Goal: Task Accomplishment & Management: Use online tool/utility

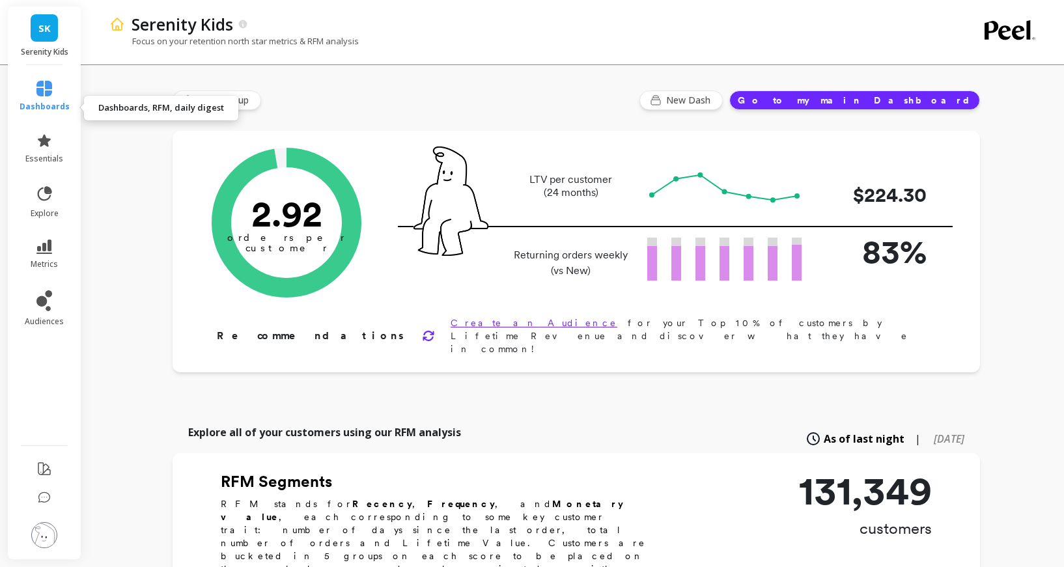
click at [52, 96] on icon at bounding box center [44, 89] width 16 height 16
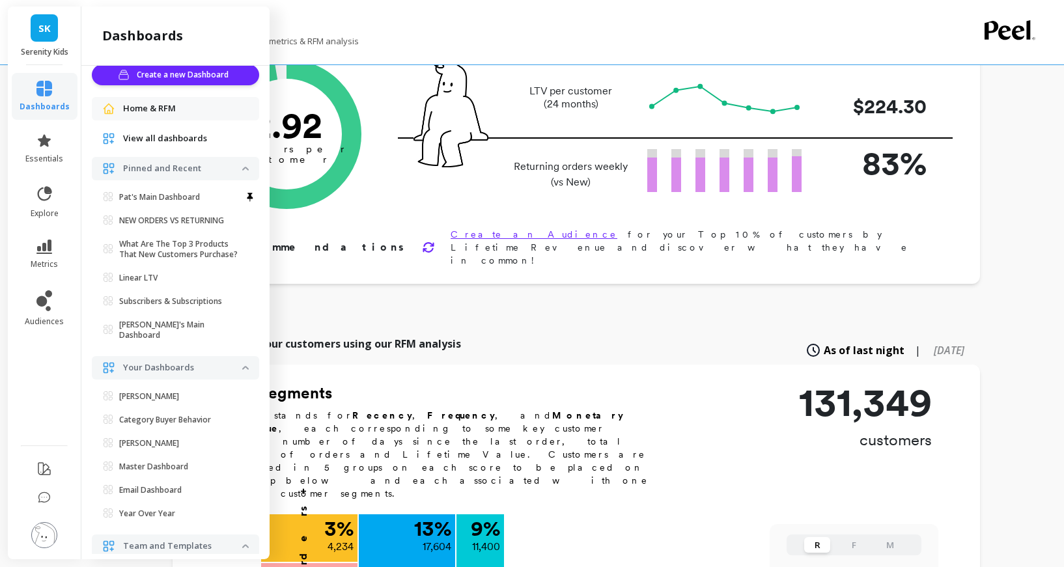
scroll to position [7, 0]
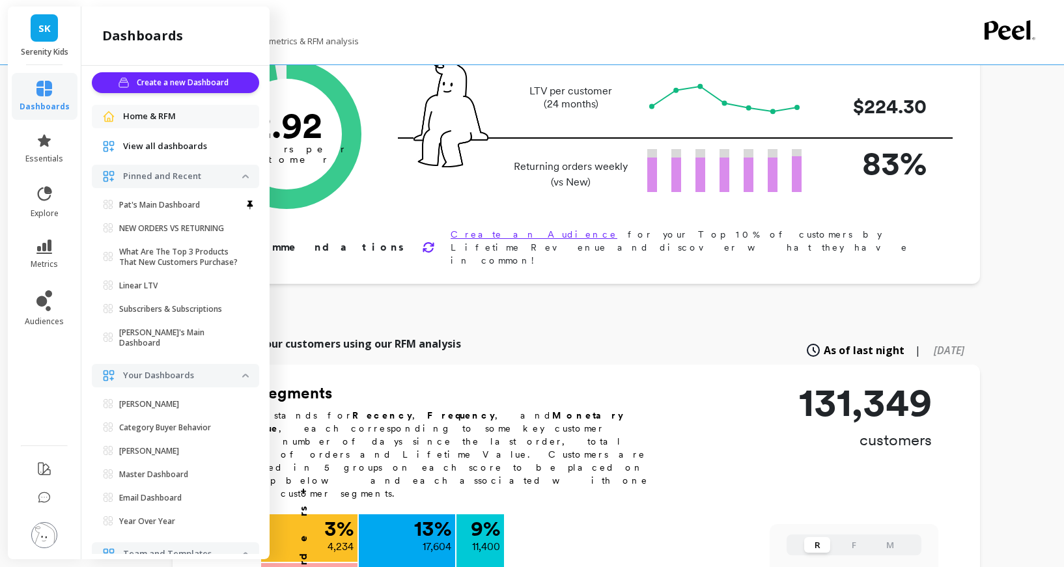
click at [190, 153] on span "View all dashboards" at bounding box center [165, 146] width 84 height 13
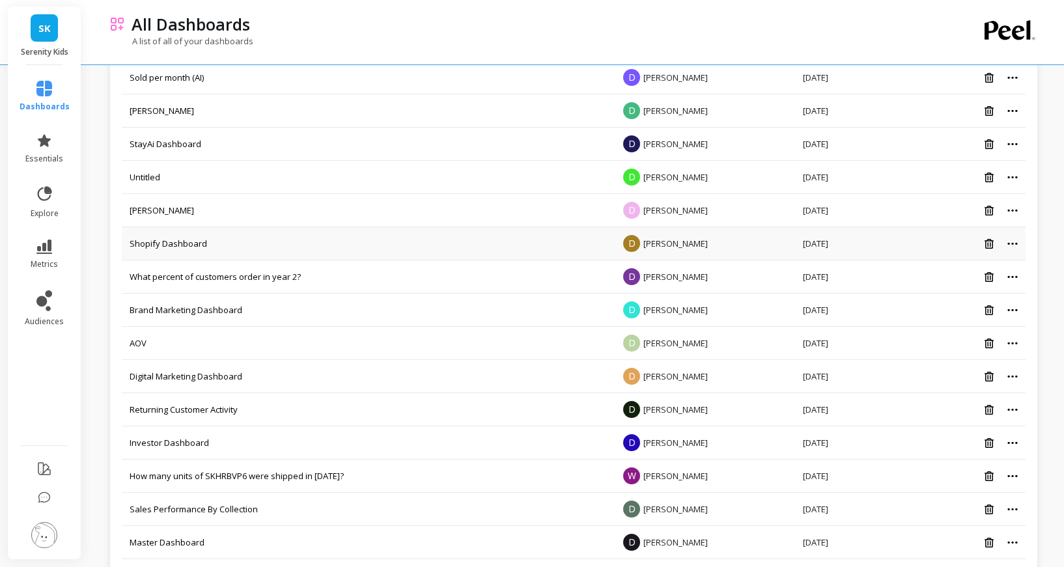
scroll to position [744, 0]
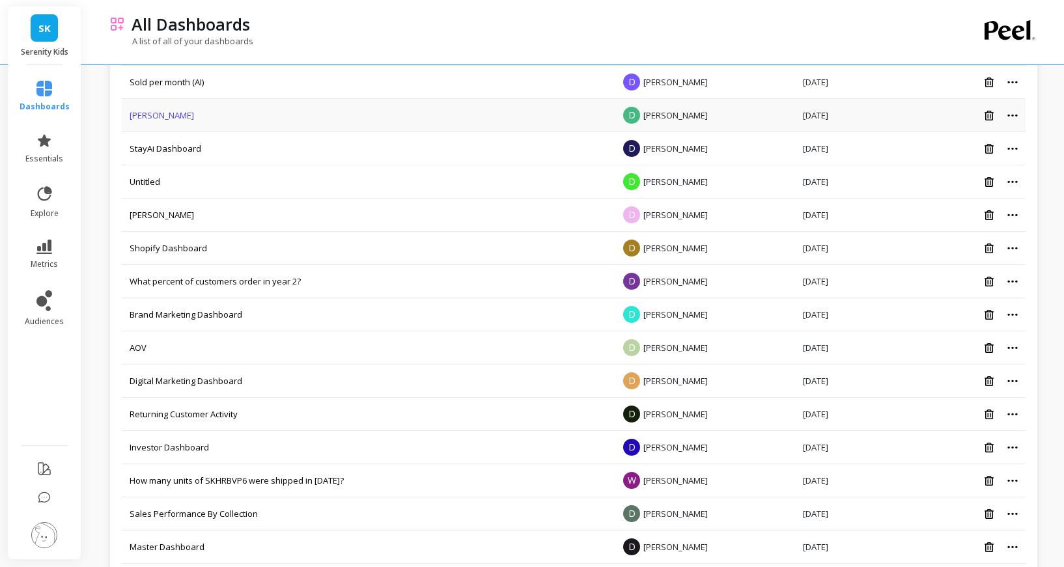
click at [162, 121] on link "[PERSON_NAME]" at bounding box center [162, 115] width 64 height 12
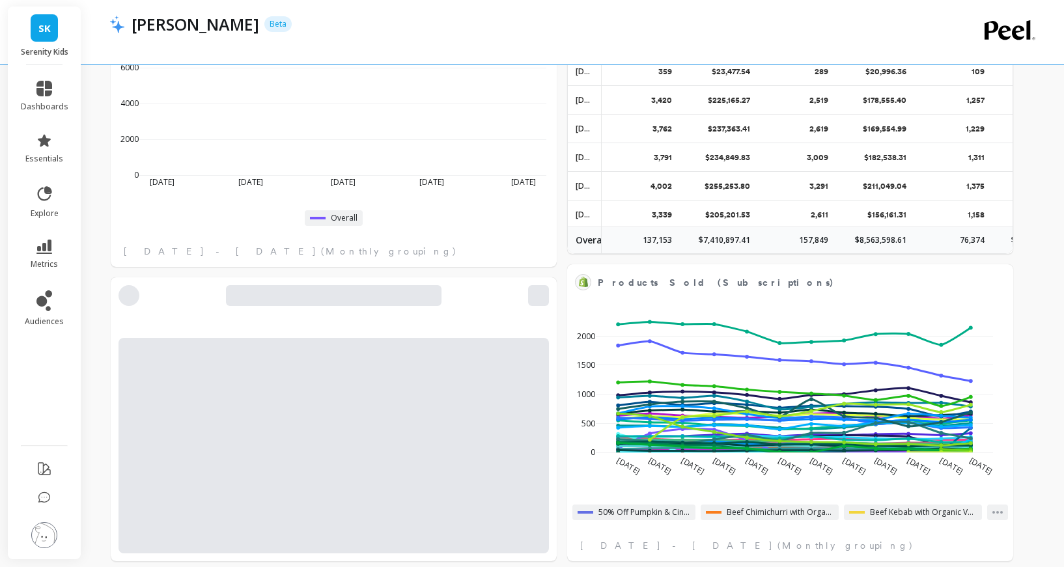
scroll to position [492, 0]
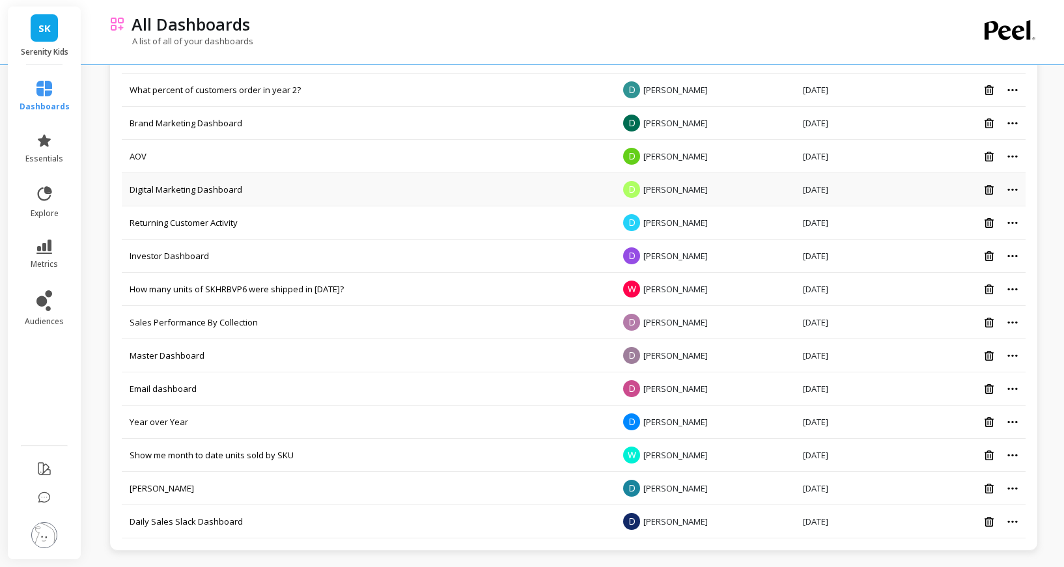
scroll to position [959, 0]
click at [159, 486] on link "[PERSON_NAME]" at bounding box center [162, 489] width 64 height 12
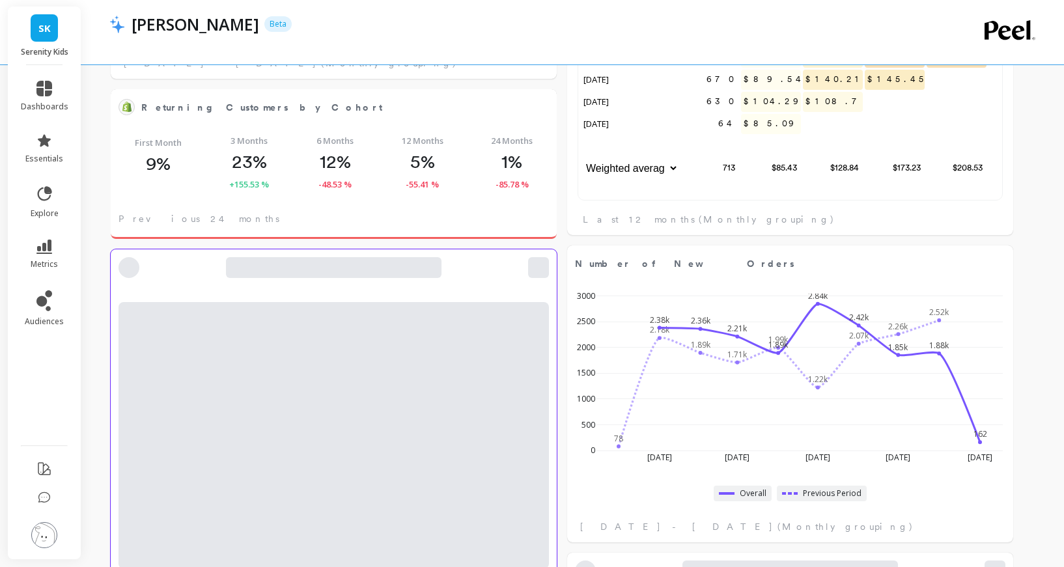
scroll to position [53, 0]
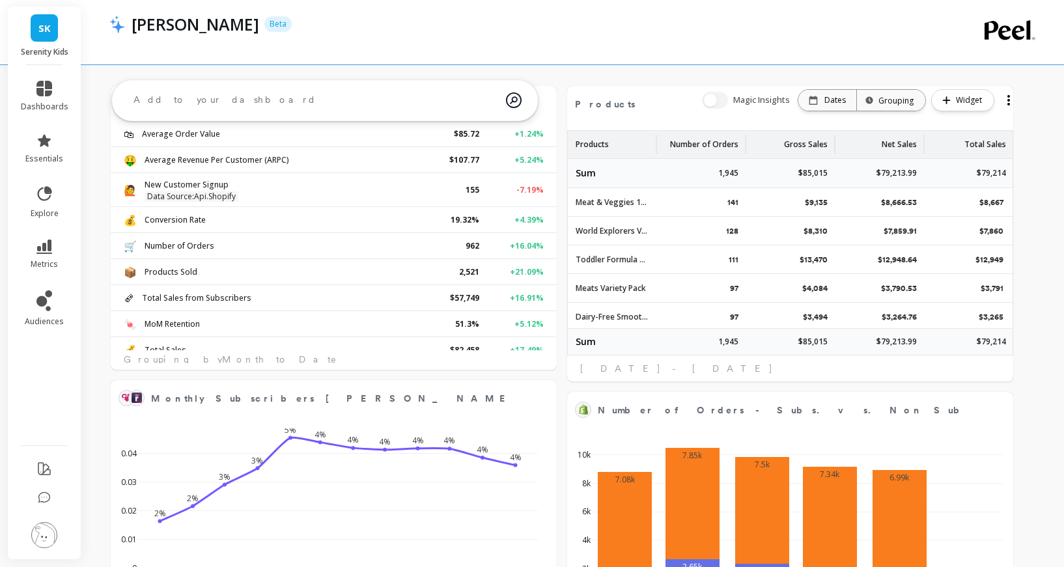
select select "sum"
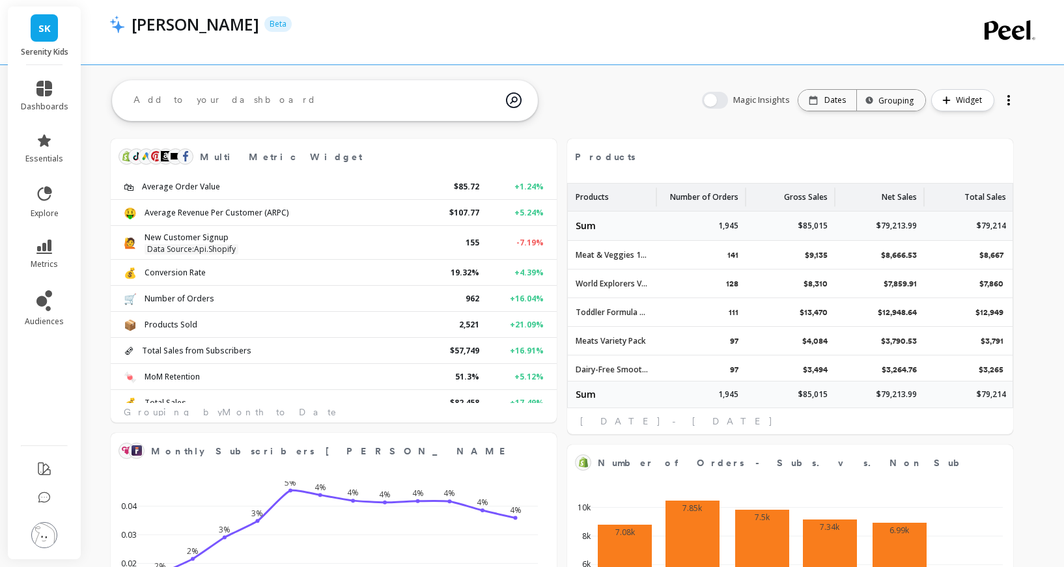
select select "sum"
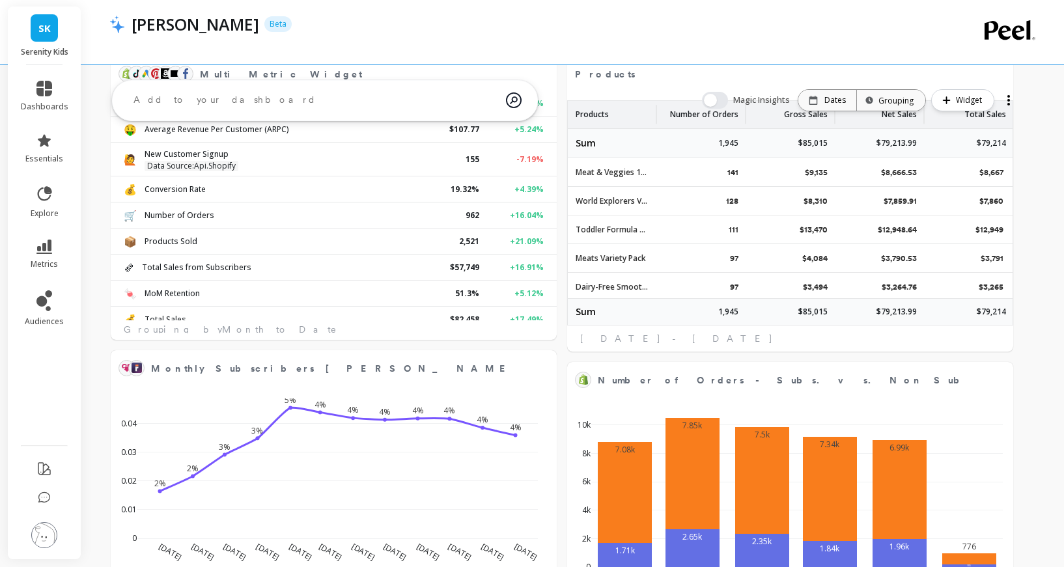
select select "sum"
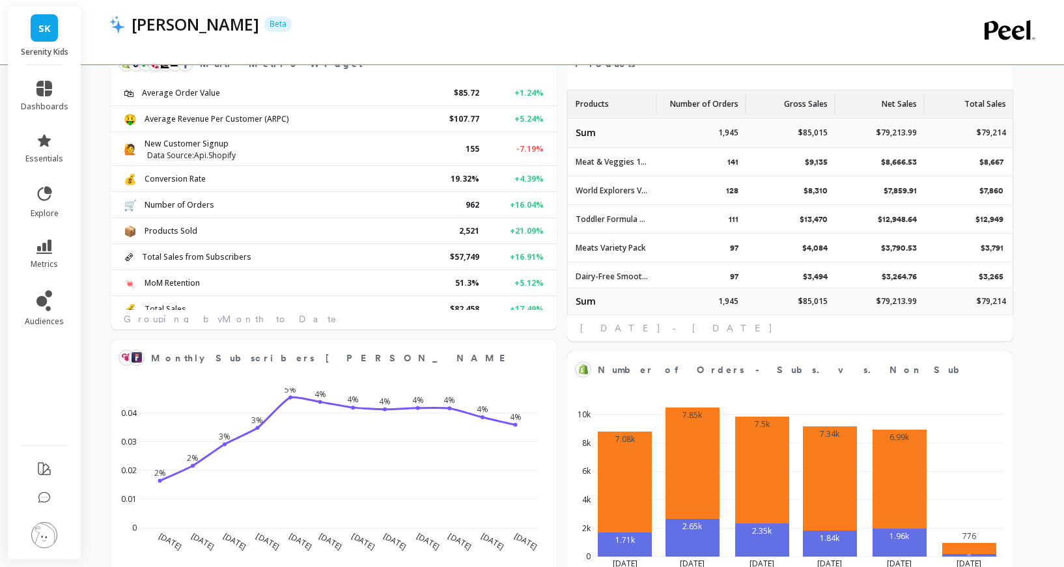
select select "sum"
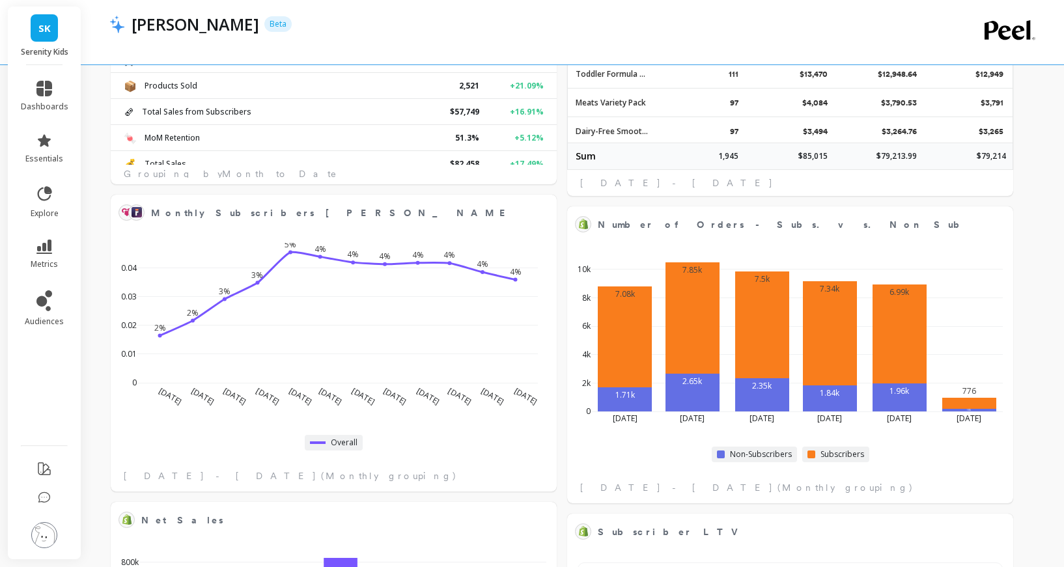
scroll to position [239, 0]
select select "sum"
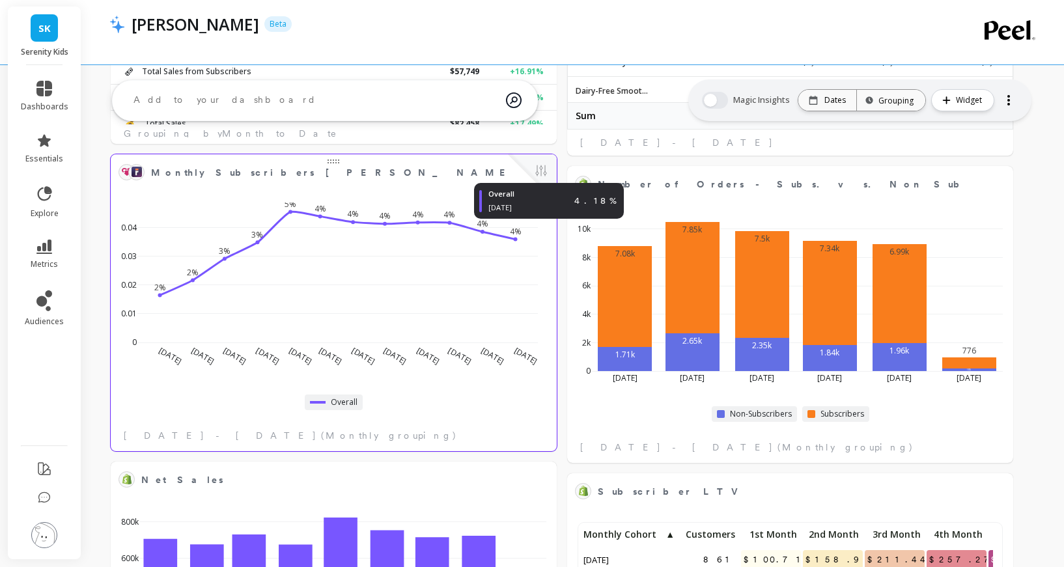
select select "sum"
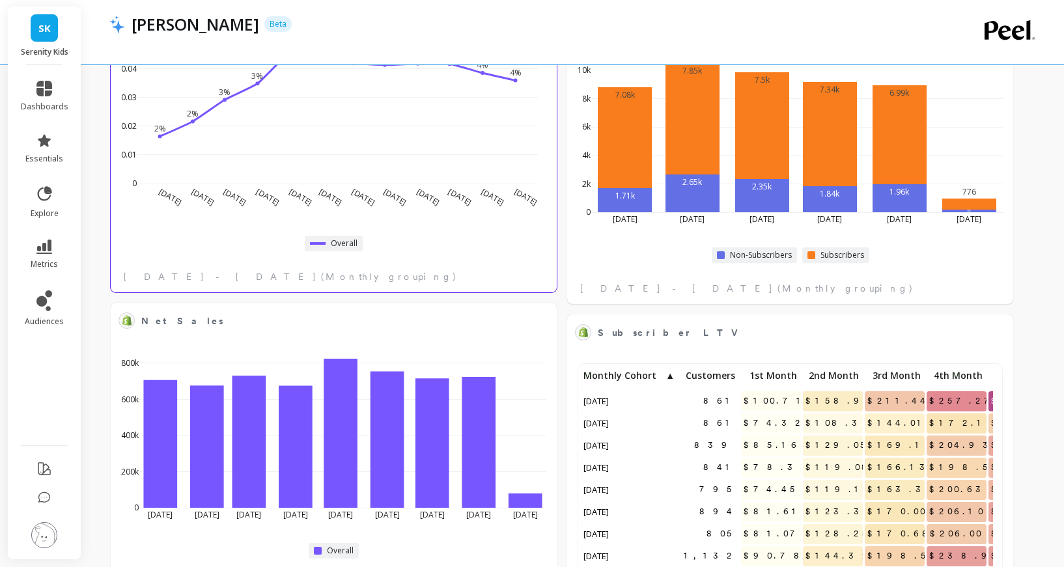
select select "sum"
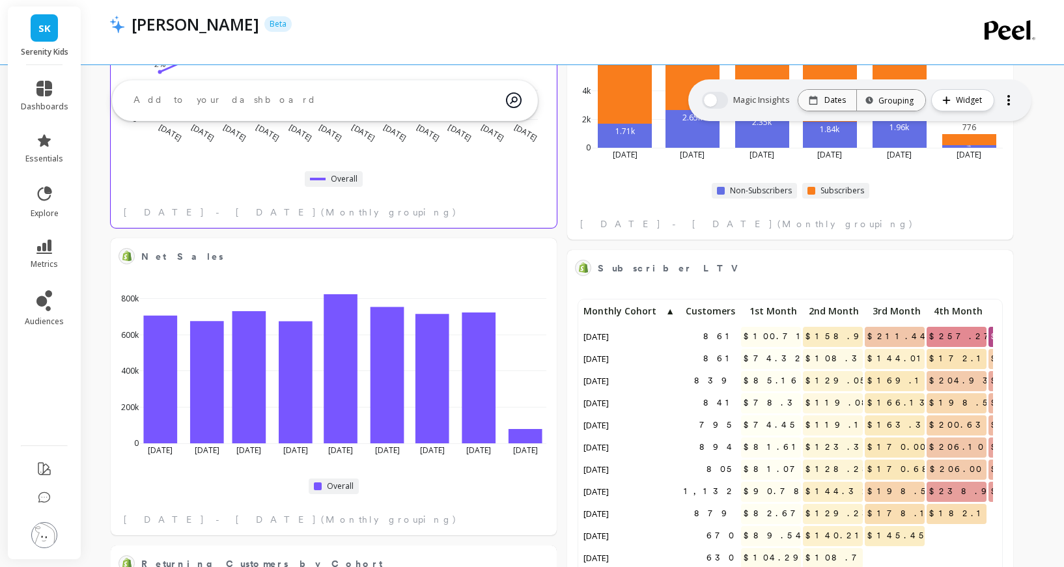
select select "sum"
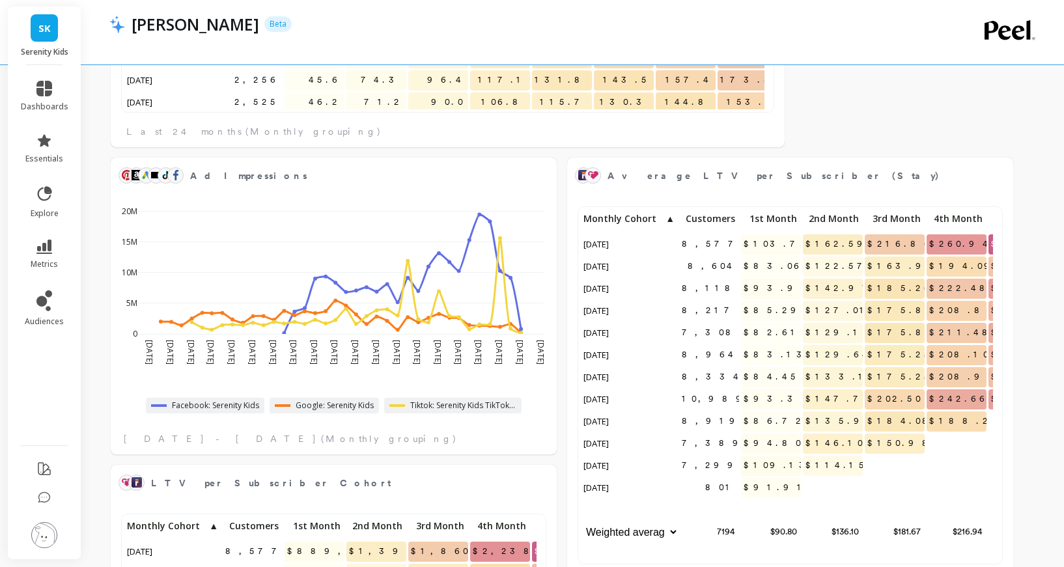
scroll to position [2424, 0]
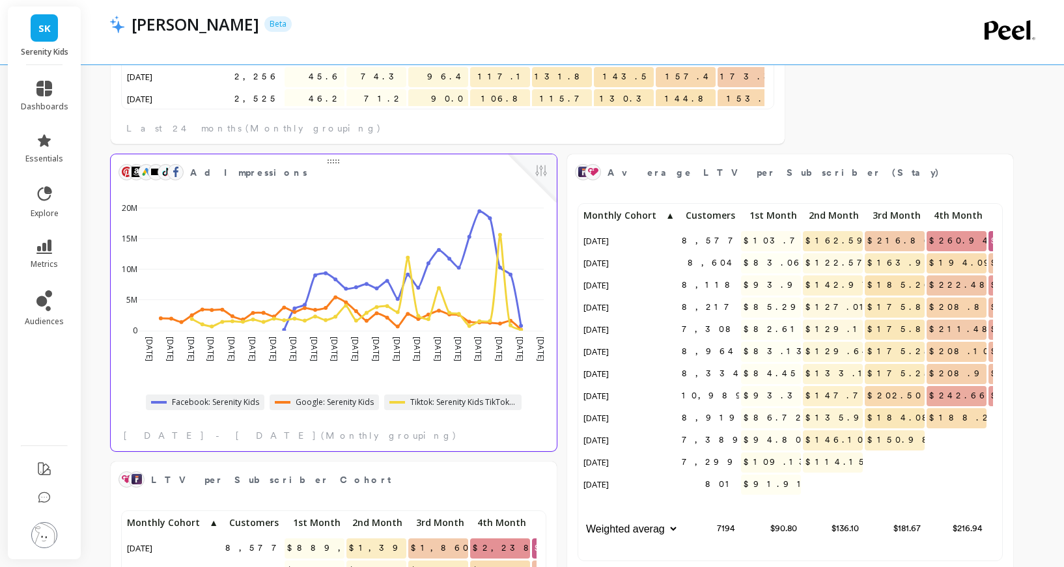
select select "sum"
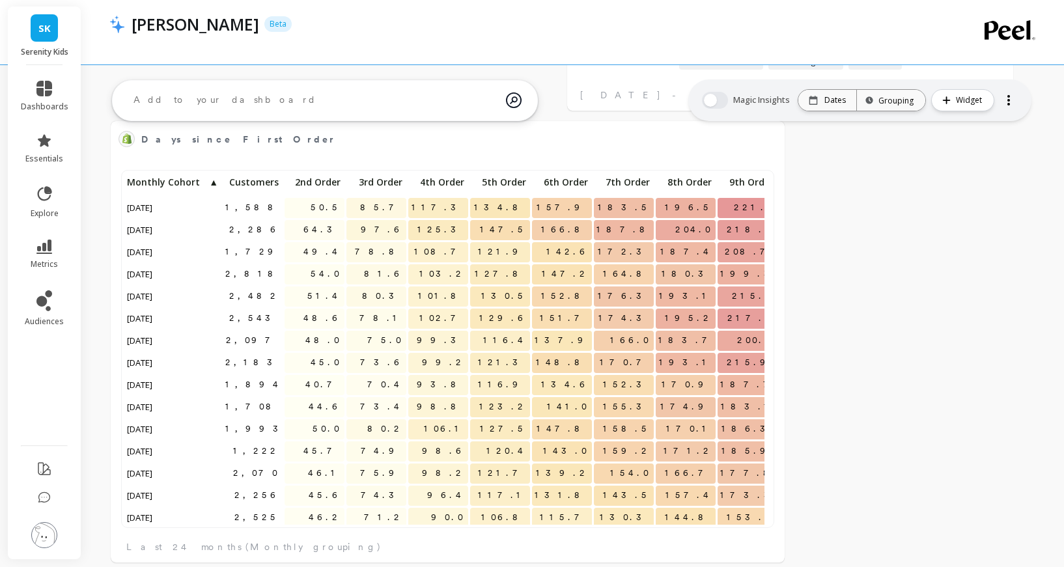
scroll to position [2004, 0]
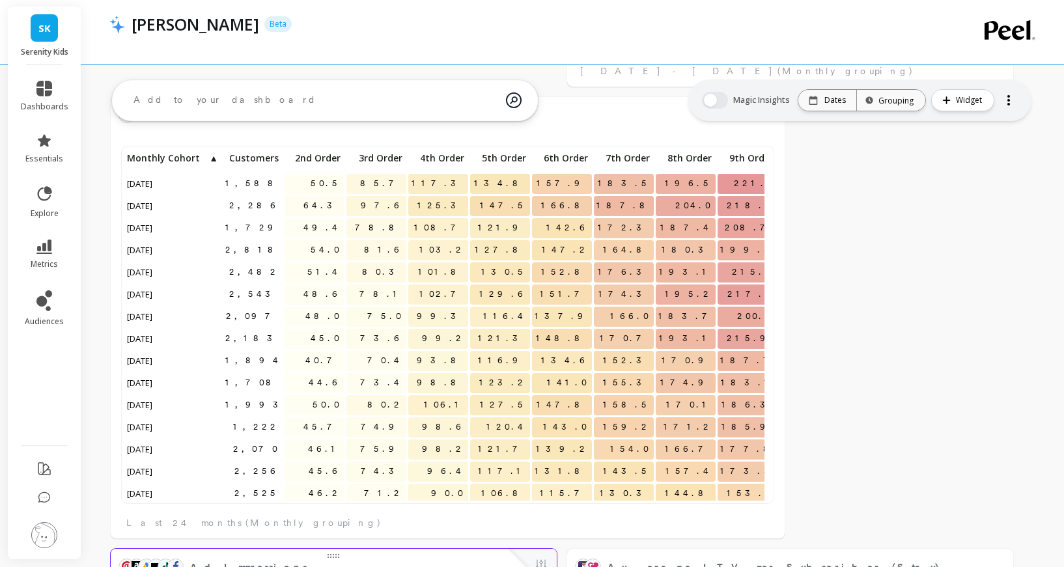
select select "sum"
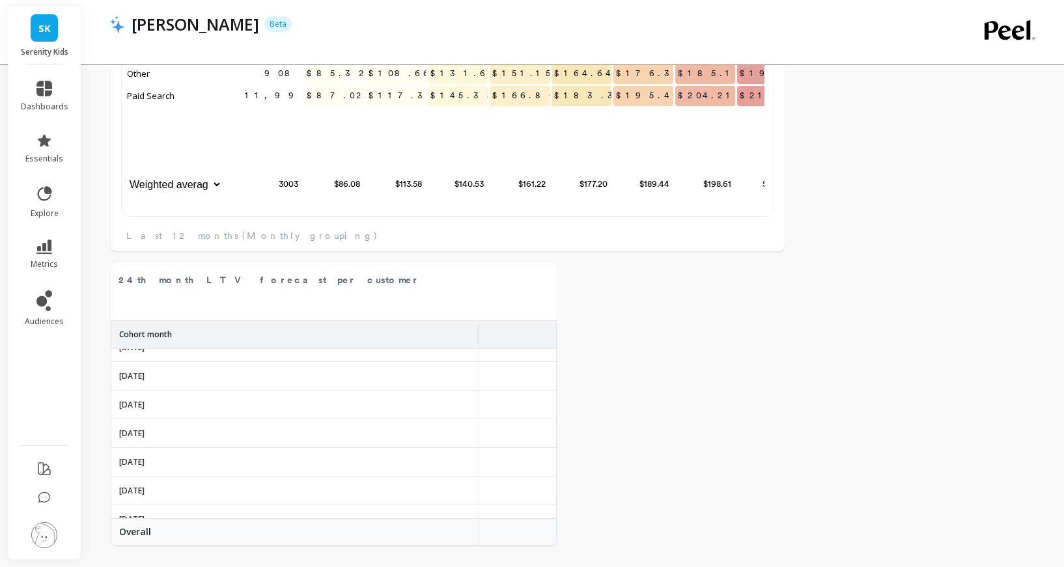
scroll to position [0, 0]
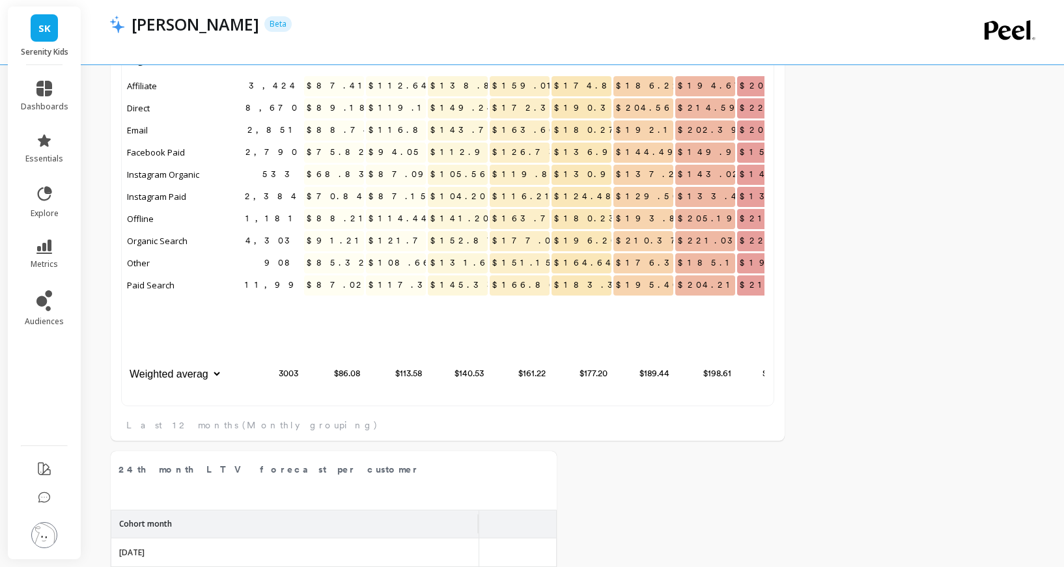
select select "sum"
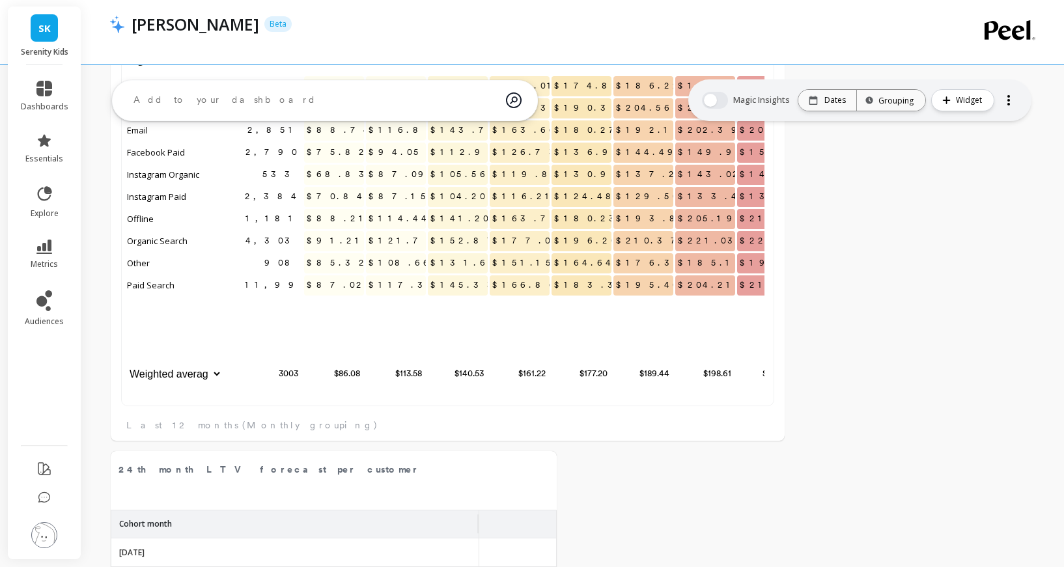
scroll to position [4068, 0]
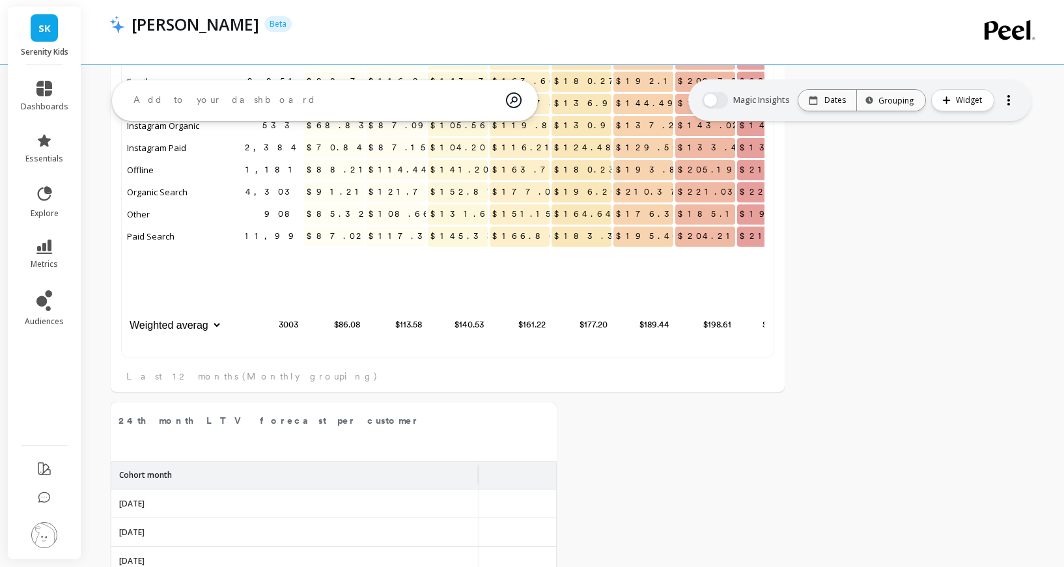
select select "sum"
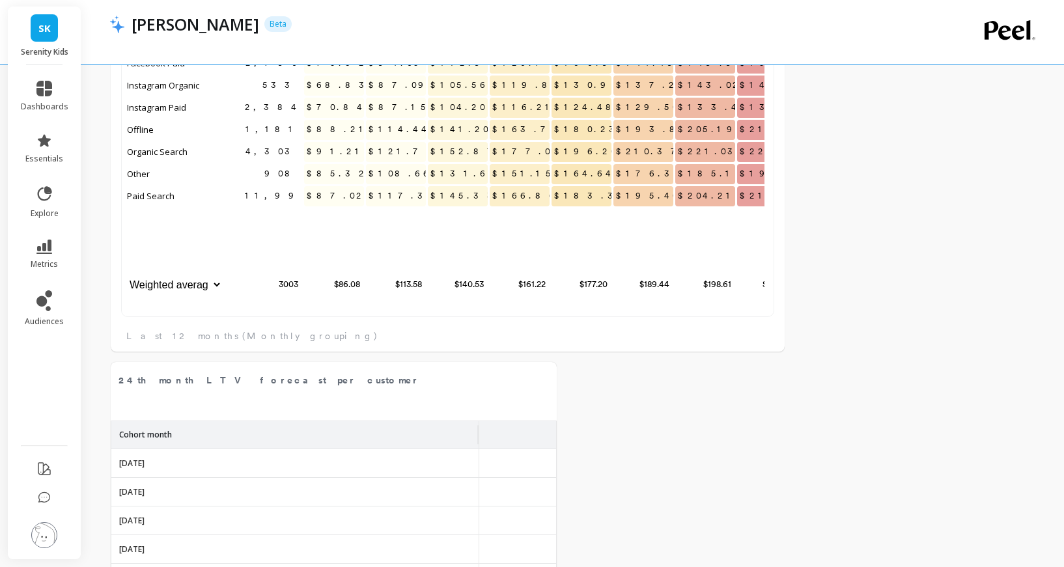
scroll to position [5024, 0]
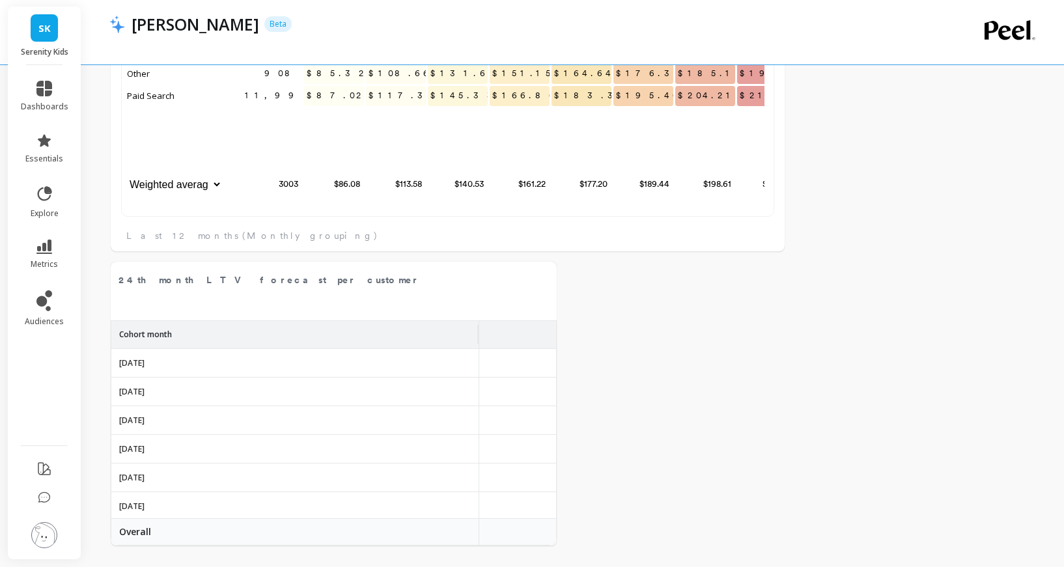
select select "sum"
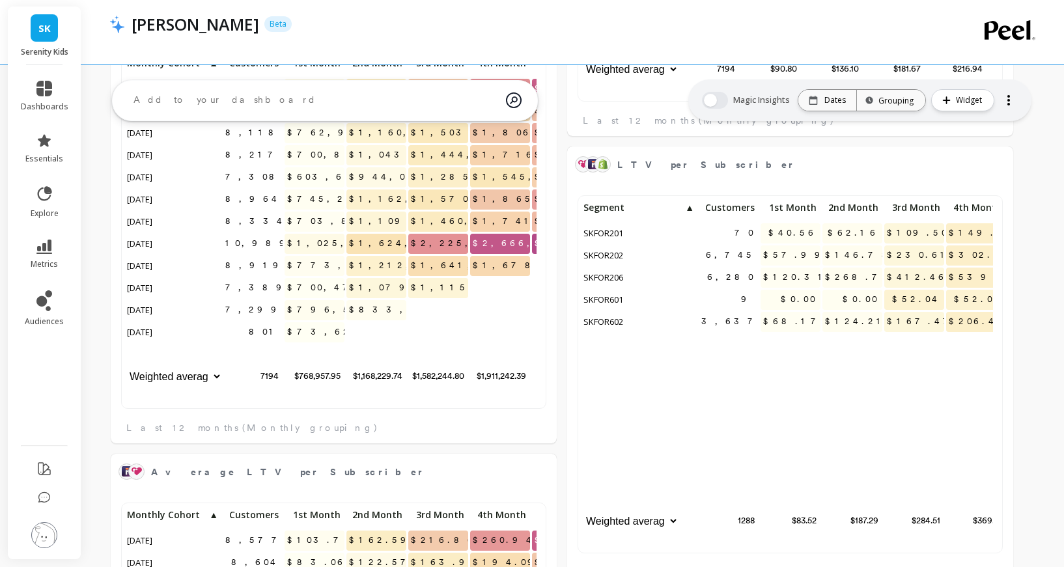
scroll to position [2883, 0]
